Goal: Information Seeking & Learning: Learn about a topic

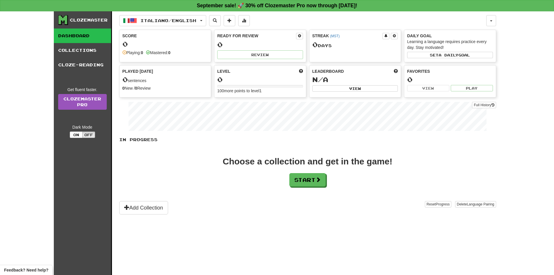
click at [310, 186] on div "In Progress Choose a collection and get in the game! Start Add Collection Reset…" at bounding box center [307, 176] width 377 height 78
click at [318, 179] on span at bounding box center [318, 179] width 5 height 5
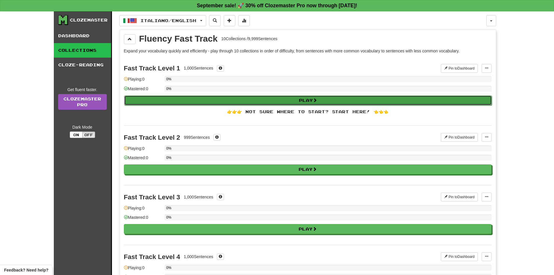
click at [281, 102] on button "Play" at bounding box center [308, 100] width 368 height 10
select select "**"
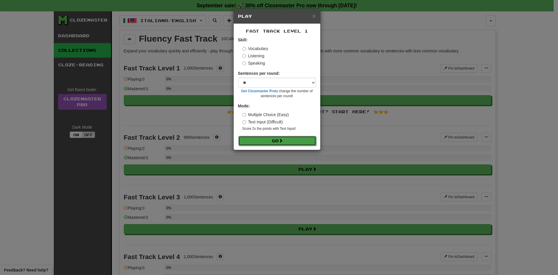
click at [269, 145] on button "Go" at bounding box center [278, 141] width 78 height 10
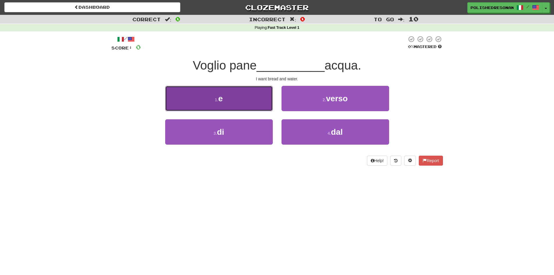
click at [247, 95] on button "1 . e" at bounding box center [219, 98] width 108 height 25
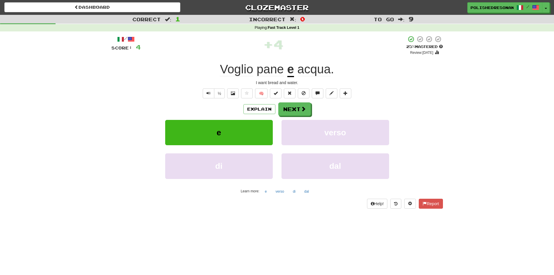
click at [243, 71] on span "Voglio" at bounding box center [236, 69] width 33 height 14
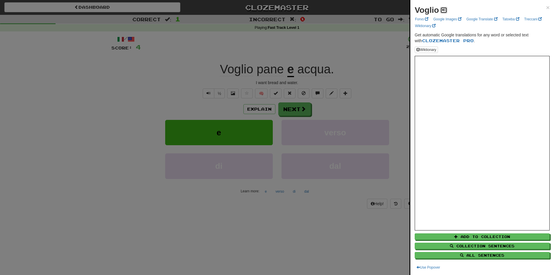
click at [442, 9] on span at bounding box center [443, 9] width 3 height 3
click at [296, 67] on div at bounding box center [277, 137] width 554 height 275
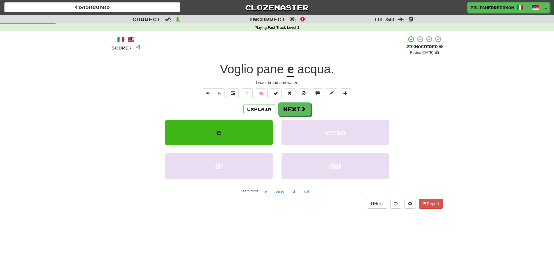
click at [273, 75] on span "pane" at bounding box center [270, 69] width 27 height 14
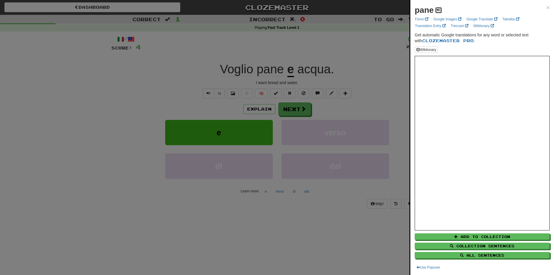
click at [438, 9] on span at bounding box center [438, 9] width 3 height 3
click at [288, 83] on div at bounding box center [277, 137] width 554 height 275
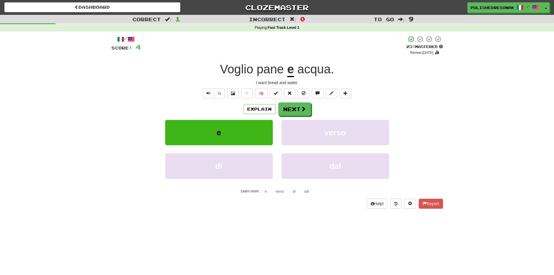
click at [309, 71] on span "acqua" at bounding box center [314, 69] width 33 height 14
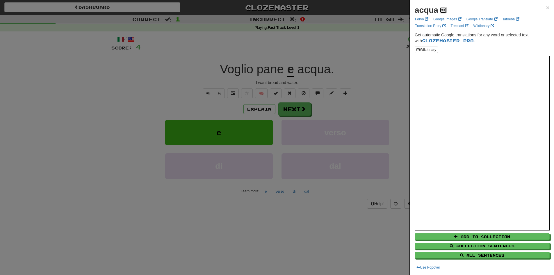
click at [446, 8] on button at bounding box center [443, 10] width 7 height 6
click at [331, 49] on div at bounding box center [277, 137] width 554 height 275
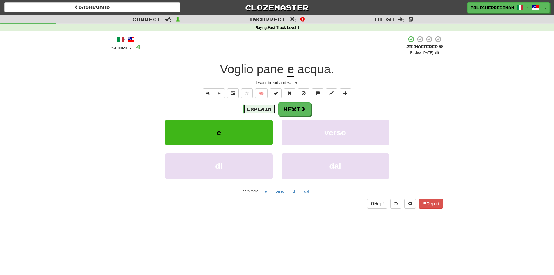
click at [262, 109] on button "Explain" at bounding box center [259, 109] width 32 height 10
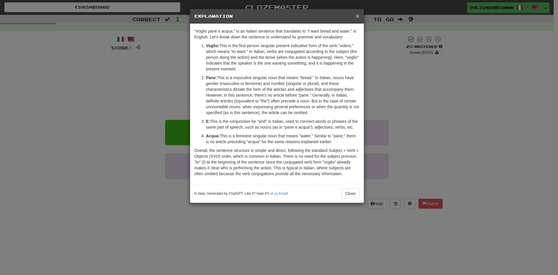
click at [358, 17] on span "×" at bounding box center [357, 16] width 3 height 7
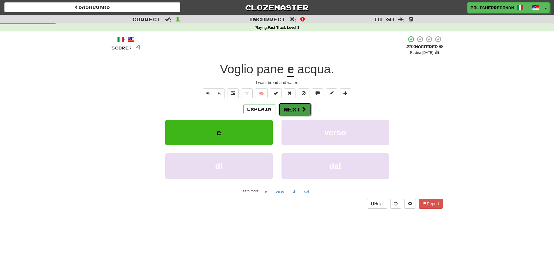
click at [305, 112] on button "Next" at bounding box center [295, 109] width 33 height 13
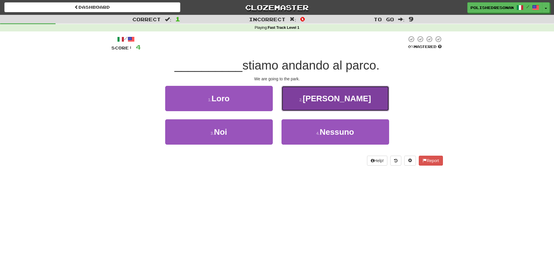
click at [324, 97] on button "2 . [PERSON_NAME]" at bounding box center [336, 98] width 108 height 25
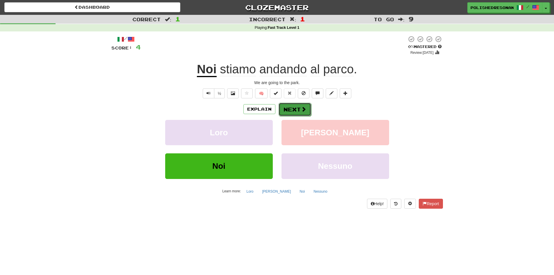
click at [302, 111] on span at bounding box center [303, 108] width 5 height 5
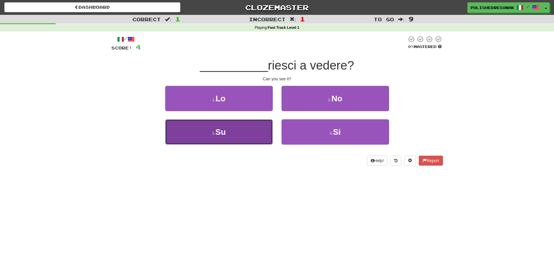
click at [257, 136] on button "3 . Su" at bounding box center [219, 131] width 108 height 25
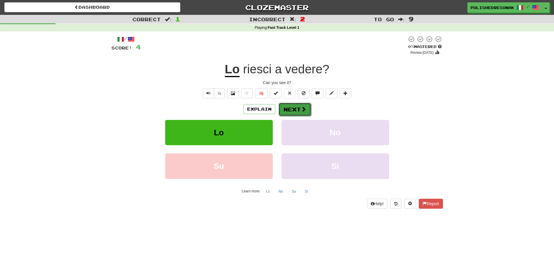
click at [295, 113] on button "Next" at bounding box center [295, 109] width 33 height 13
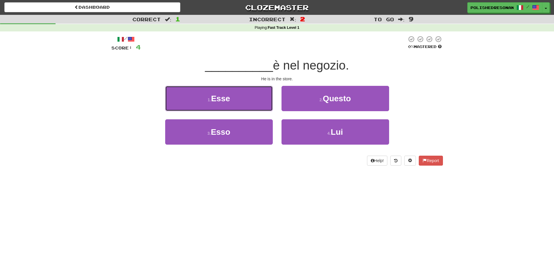
drag, startPoint x: 243, startPoint y: 97, endPoint x: 242, endPoint y: 100, distance: 3.5
click at [242, 100] on button "1 . Esse" at bounding box center [219, 98] width 108 height 25
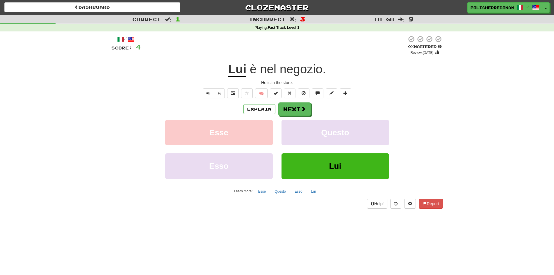
click at [300, 72] on span "negozio" at bounding box center [301, 69] width 43 height 14
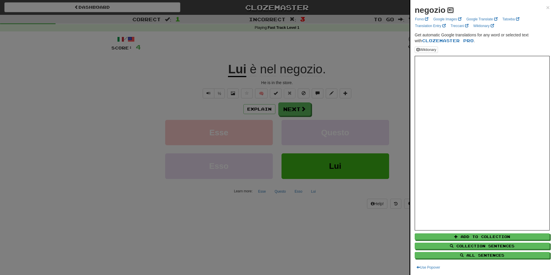
click at [451, 11] on span at bounding box center [450, 9] width 3 height 3
click at [546, 8] on span "×" at bounding box center [547, 7] width 3 height 7
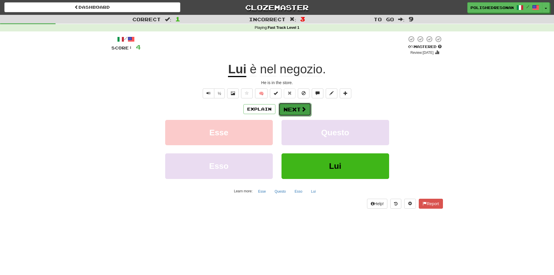
click at [290, 107] on button "Next" at bounding box center [295, 109] width 33 height 13
